Goal: Task Accomplishment & Management: Use online tool/utility

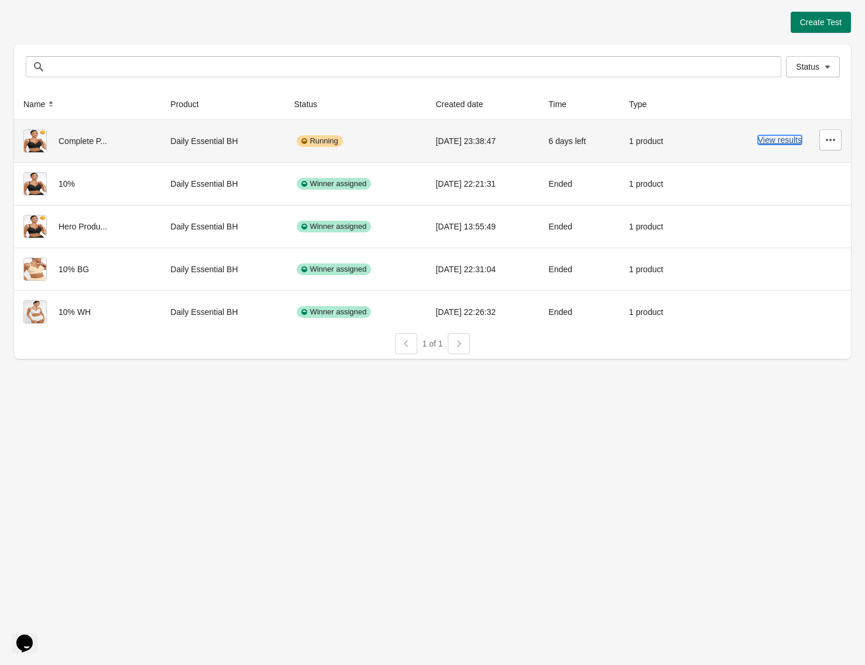
click at [778, 137] on button "View results" at bounding box center [780, 139] width 44 height 9
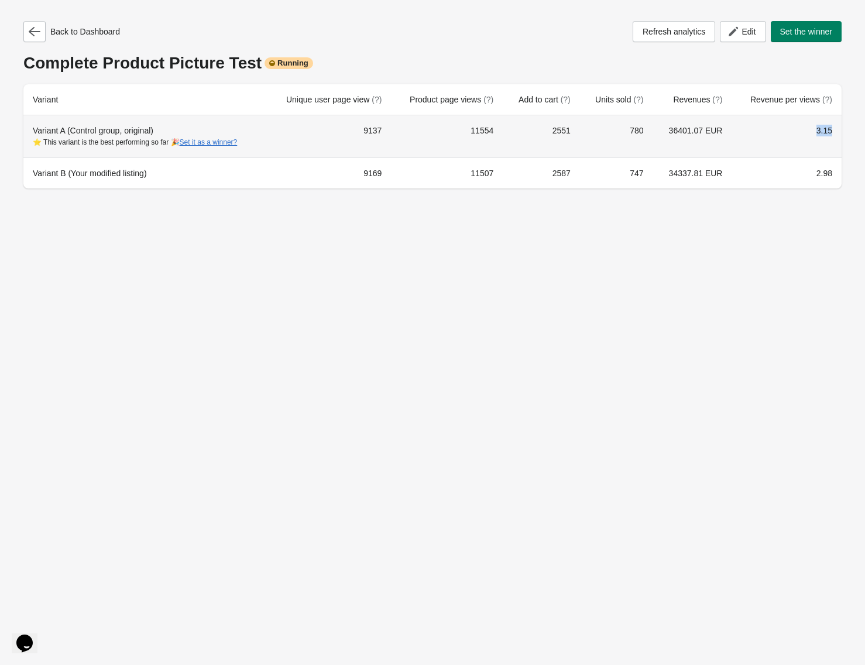
drag, startPoint x: 693, startPoint y: 134, endPoint x: 647, endPoint y: 142, distance: 46.4
click at [658, 138] on tr "Variant A (Control group, original) ⭐ This variant is the best performing so fa…" at bounding box center [432, 136] width 818 height 42
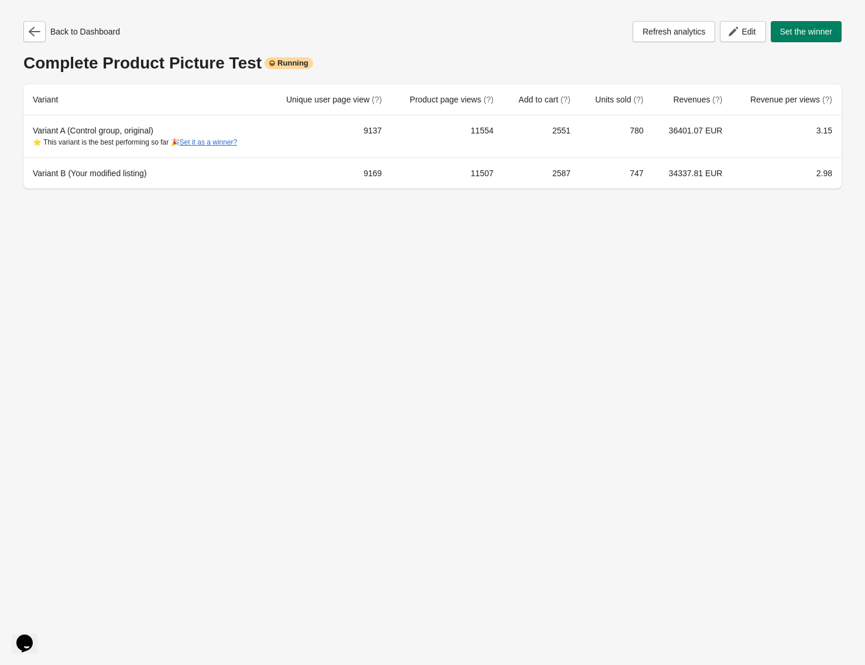
click at [619, 224] on div "Back to Dashboard Refresh analytics Edit Set the winner Complete Product Pictur…" at bounding box center [432, 332] width 865 height 665
click at [376, 128] on td "9137" at bounding box center [328, 136] width 125 height 42
copy td "9137"
click at [575, 129] on td "2551" at bounding box center [541, 136] width 77 height 42
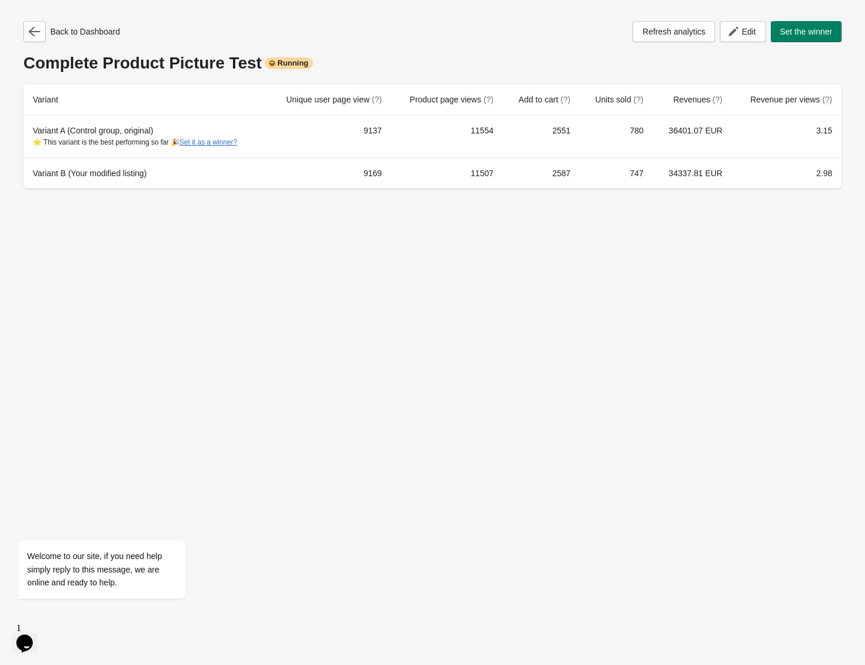
click at [575, 129] on td "2551" at bounding box center [541, 136] width 77 height 42
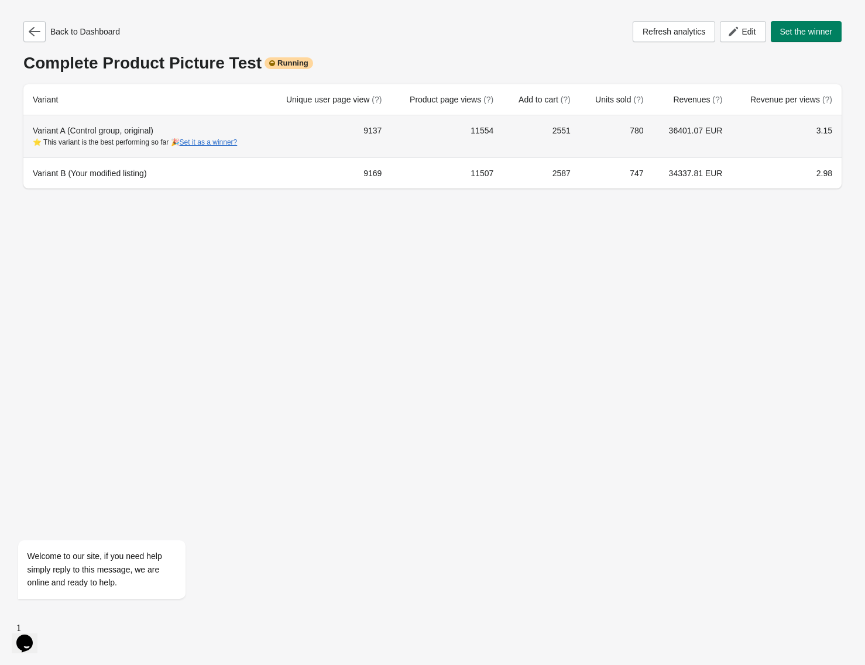
click at [566, 133] on td "2551" at bounding box center [541, 136] width 77 height 42
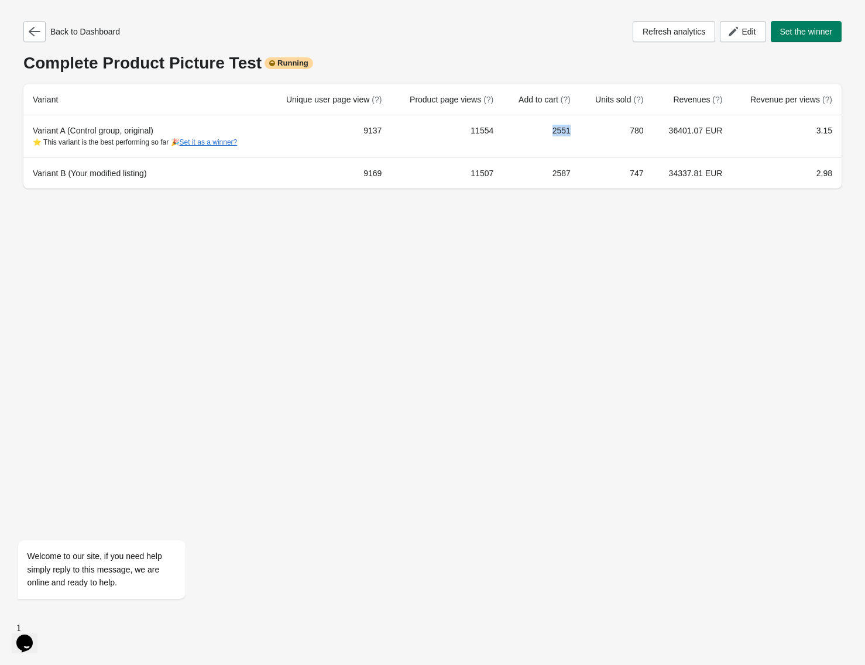
copy td "2551"
click at [383, 168] on td "9169" at bounding box center [328, 172] width 125 height 31
copy td "9169"
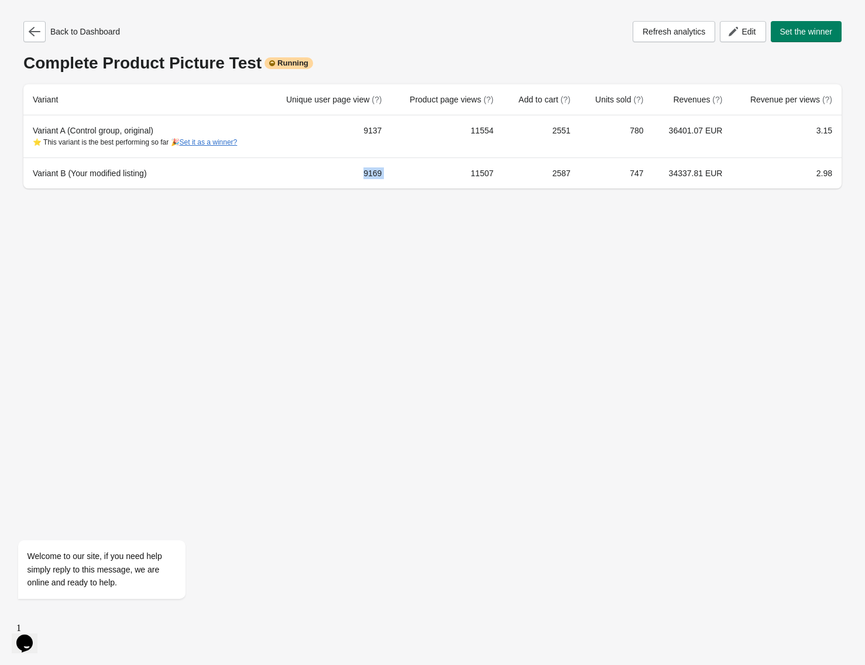
click at [569, 172] on td "2587" at bounding box center [541, 172] width 77 height 31
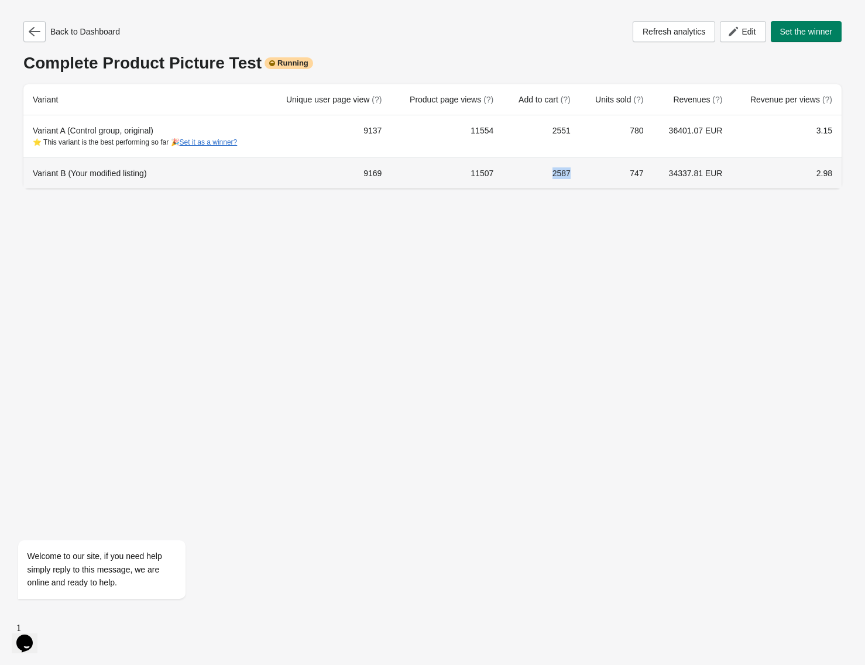
copy td "2587"
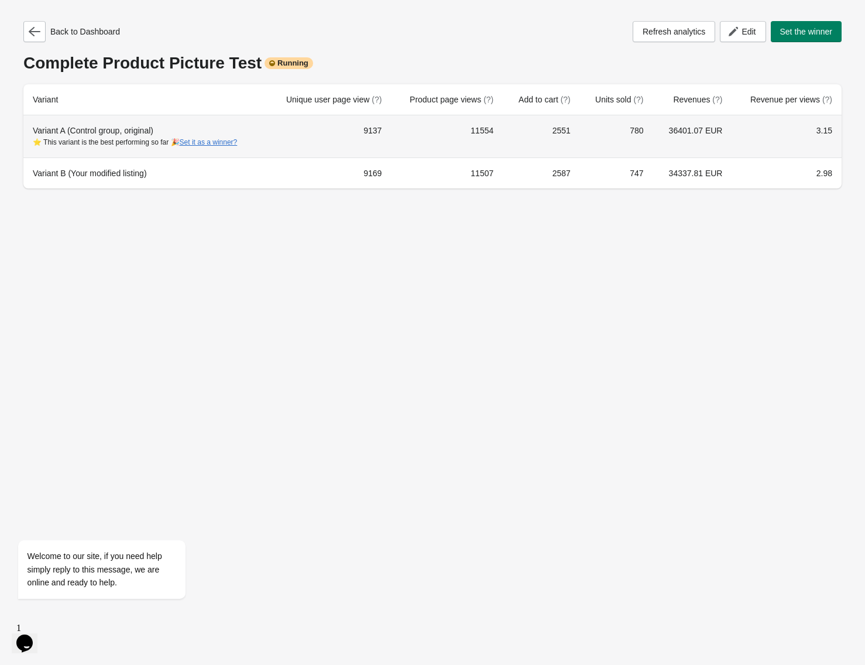
click at [644, 131] on td "780" at bounding box center [616, 136] width 73 height 42
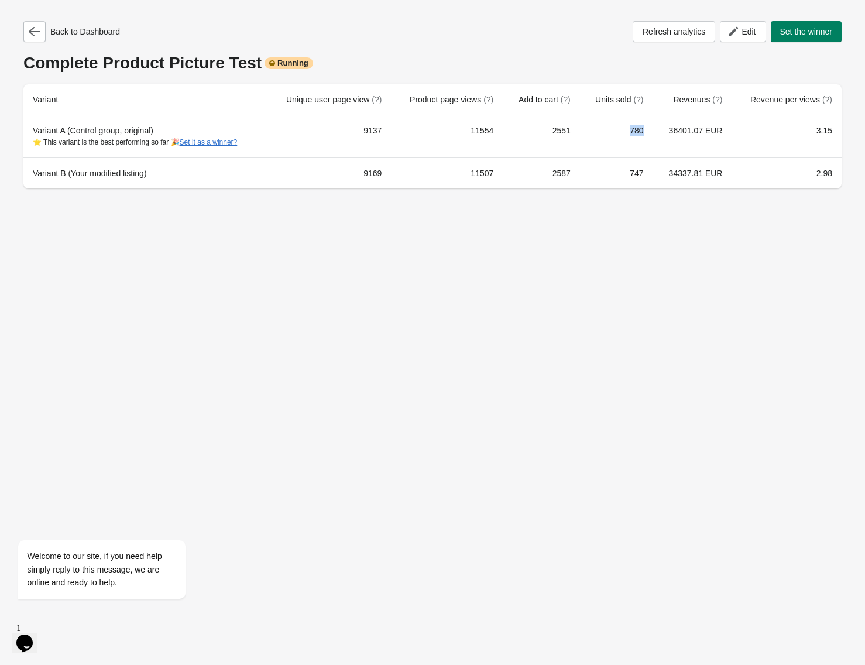
copy td "780"
click at [643, 167] on td "747" at bounding box center [616, 172] width 73 height 31
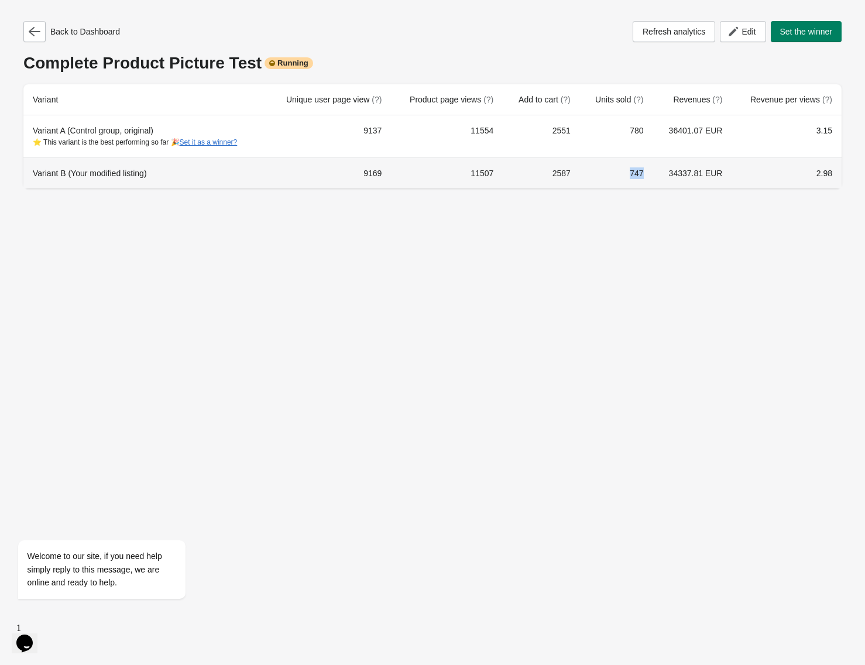
click at [643, 167] on td "747" at bounding box center [616, 172] width 73 height 31
copy td "747"
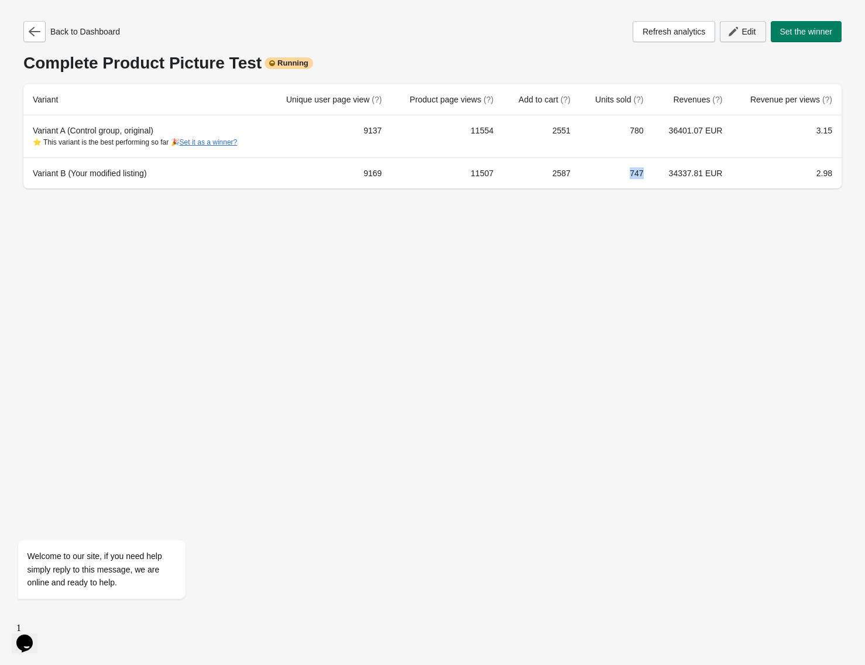
click at [741, 33] on span "Edit" at bounding box center [748, 31] width 14 height 9
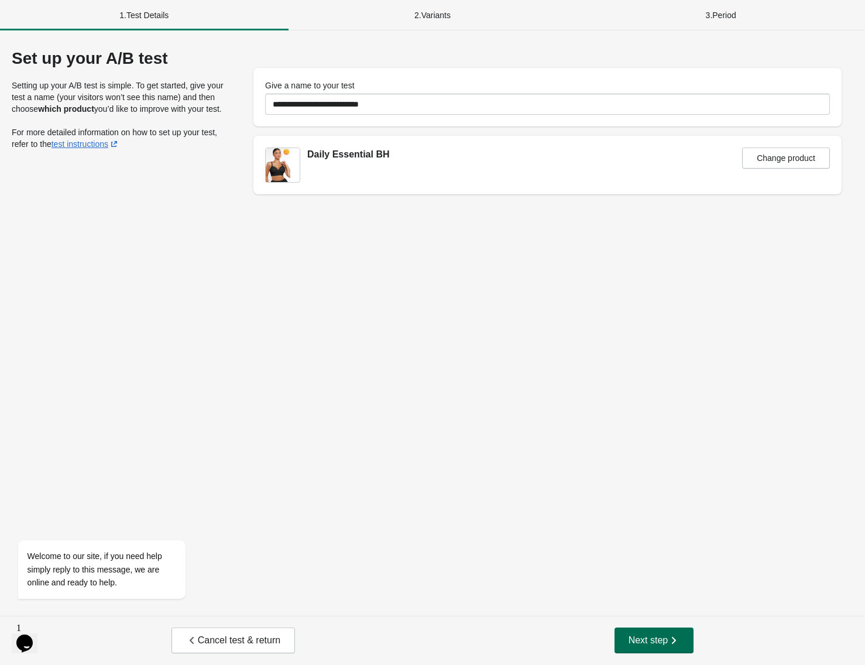
click at [657, 639] on span "Next step" at bounding box center [653, 640] width 51 height 12
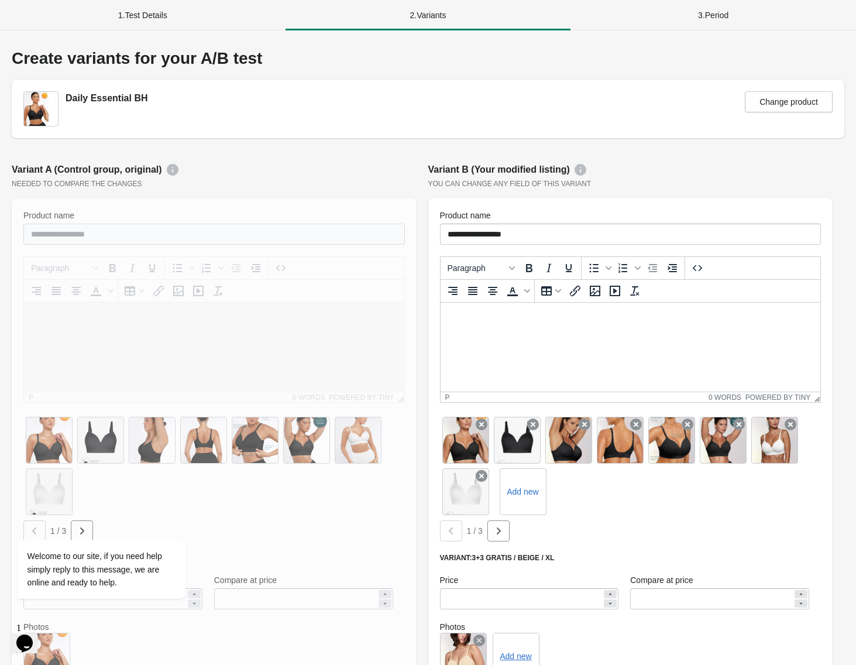
click at [137, 13] on div "1 . Test Details" at bounding box center [142, 15] width 285 height 30
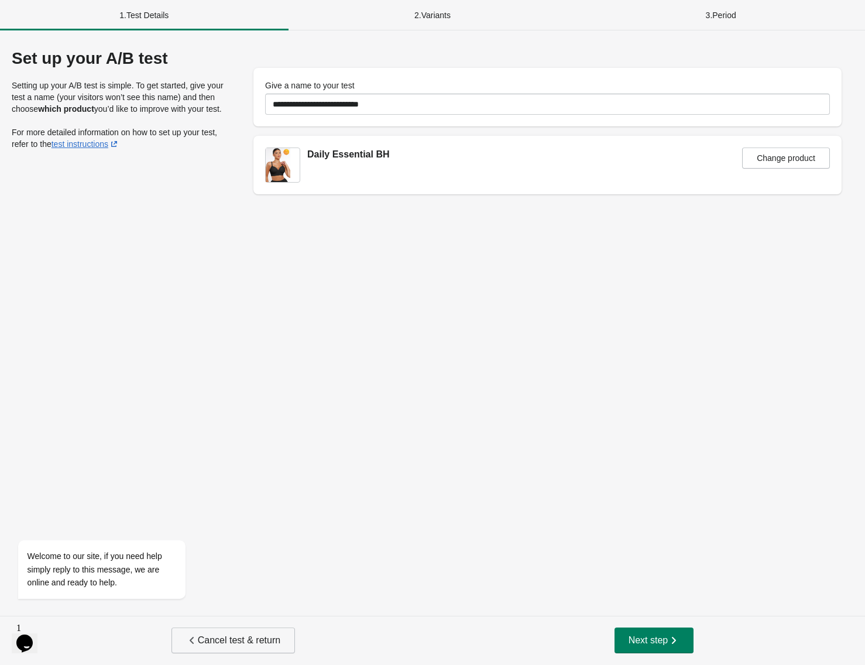
click at [218, 630] on button "Cancel test & return" at bounding box center [232, 640] width 123 height 26
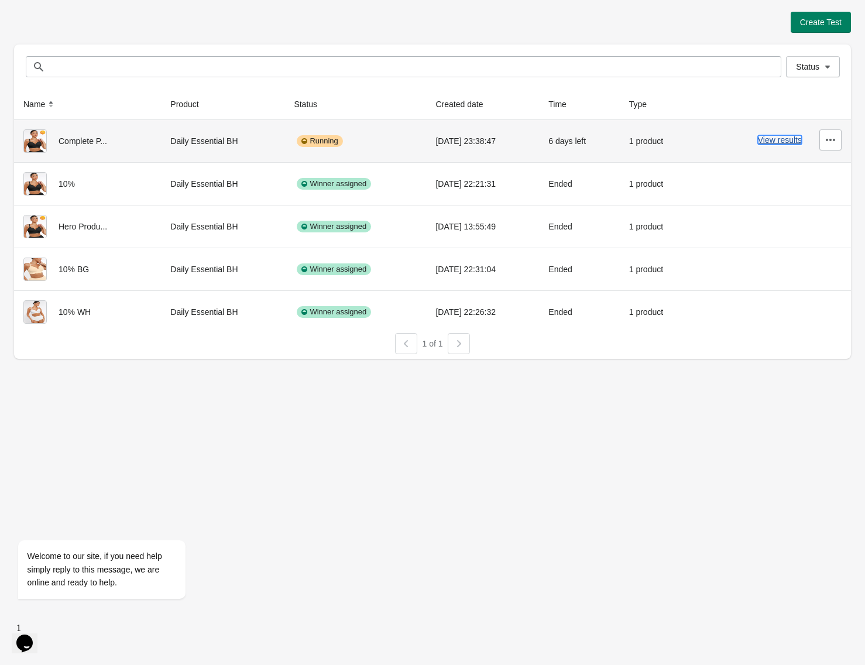
click at [784, 135] on button "View results" at bounding box center [780, 139] width 44 height 9
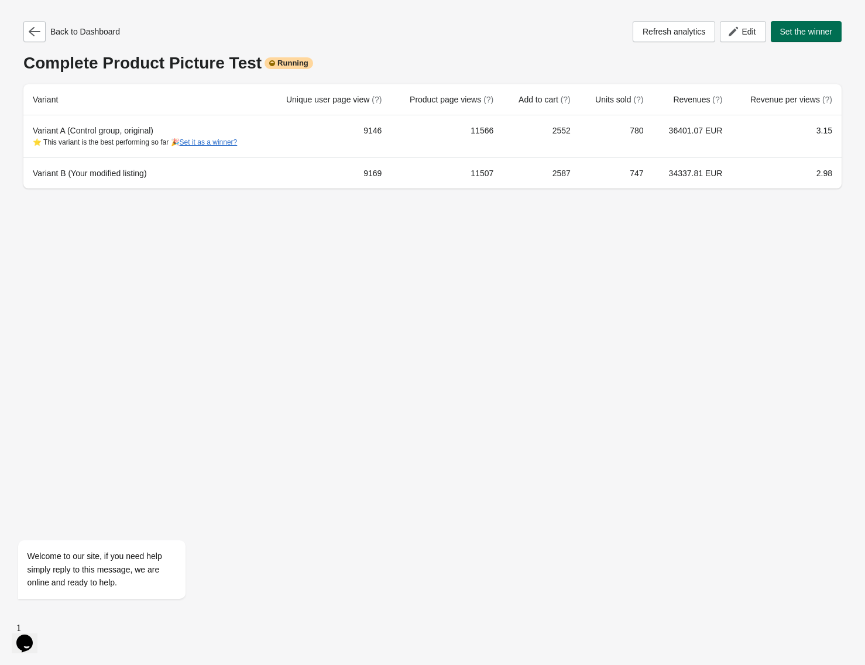
click at [820, 35] on span "Set the winner" at bounding box center [806, 31] width 53 height 9
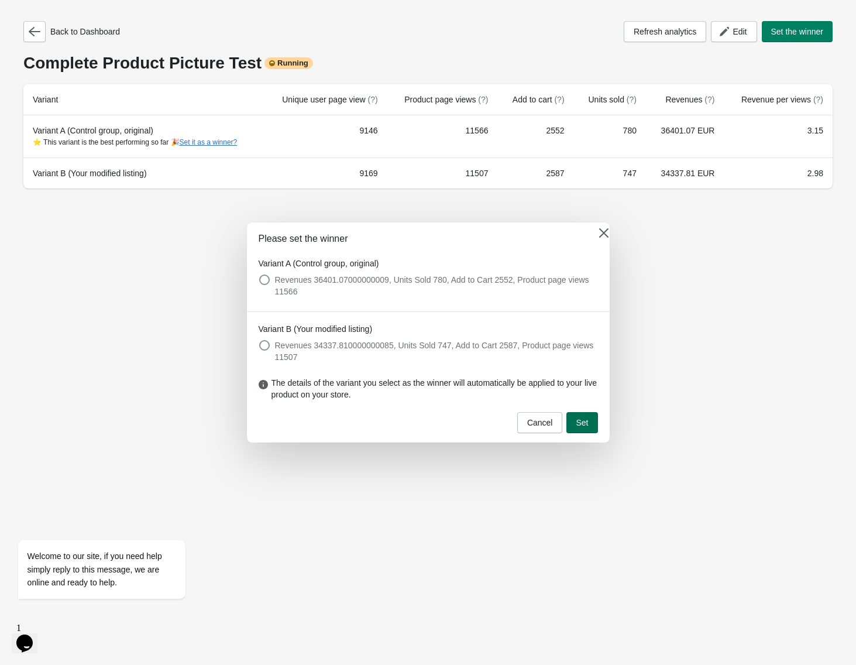
click at [591, 424] on button "Set" at bounding box center [581, 422] width 31 height 21
